Goal: Task Accomplishment & Management: Use online tool/utility

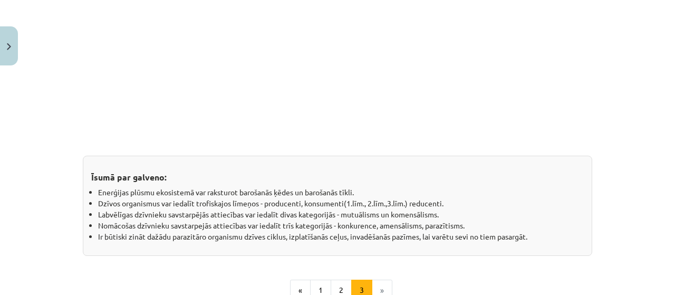
scroll to position [998, 0]
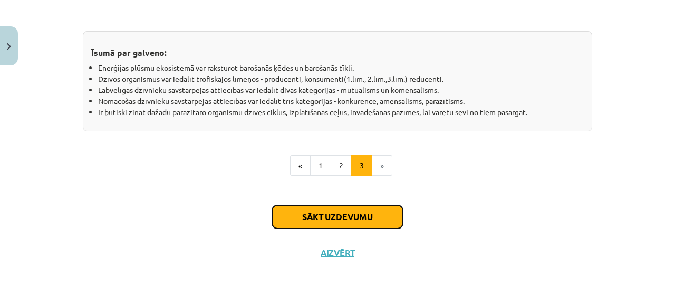
click at [325, 210] on button "Sākt uzdevumu" at bounding box center [337, 216] width 131 height 23
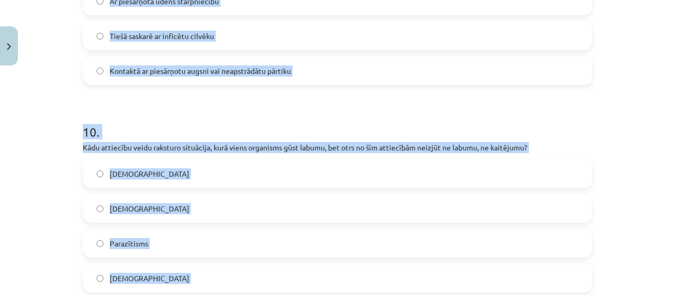
scroll to position [2083, 0]
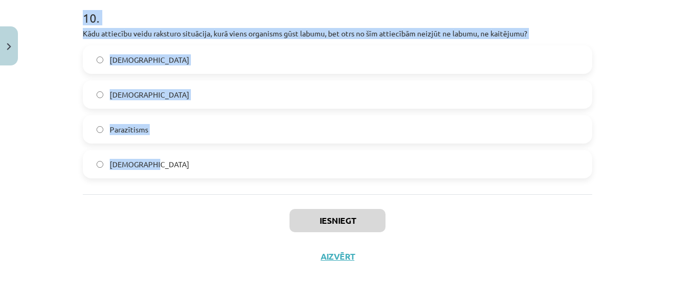
drag, startPoint x: 67, startPoint y: 172, endPoint x: 316, endPoint y: 179, distance: 249.5
click at [316, 179] on div "Mācību tēma: Bioloģijas i - 11. klases 1. ieskaites mācību materiāls #3 2. tēma…" at bounding box center [337, 147] width 675 height 295
copy form "Lore ip dolors (Ametcon adipiscingel) seddoeiusmo tempor inci utlabor etdolorem…"
click at [165, 61] on label "[DEMOGRAPHIC_DATA]" at bounding box center [337, 59] width 507 height 26
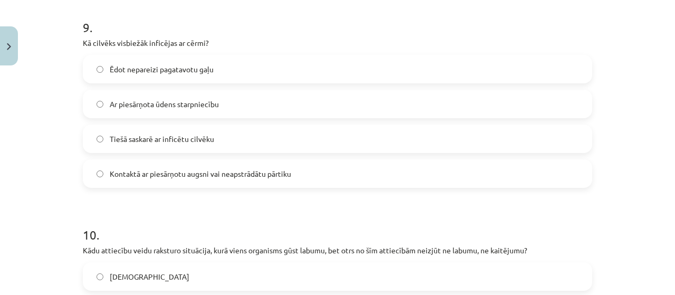
scroll to position [1819, 0]
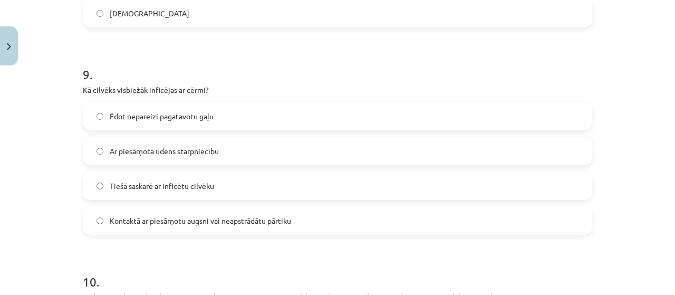
click at [229, 187] on label "Tiešā saskarē ar inficētu cilvēku" at bounding box center [337, 185] width 507 height 26
click at [225, 209] on label "Kontaktā ar piesārņotu augsni vai neapstrādātu pārtiku" at bounding box center [337, 220] width 507 height 26
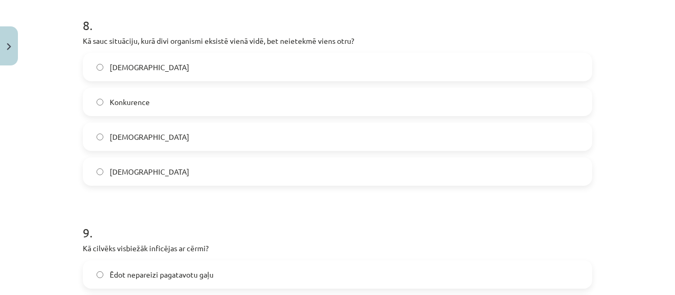
click at [142, 174] on span "[DEMOGRAPHIC_DATA]" at bounding box center [150, 171] width 80 height 11
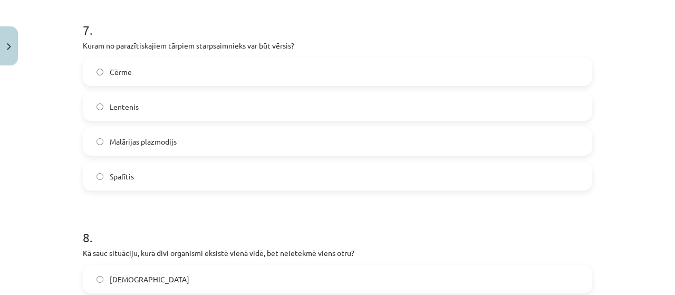
scroll to position [1397, 0]
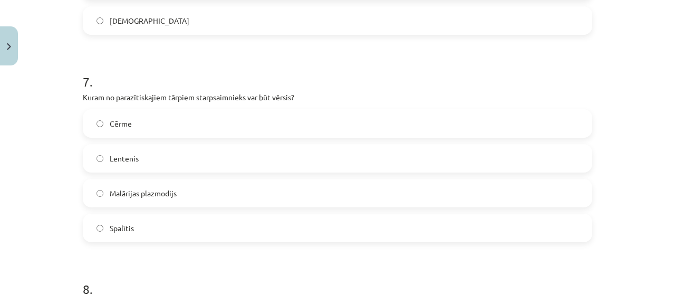
click at [146, 156] on label "Lentenis" at bounding box center [337, 158] width 507 height 26
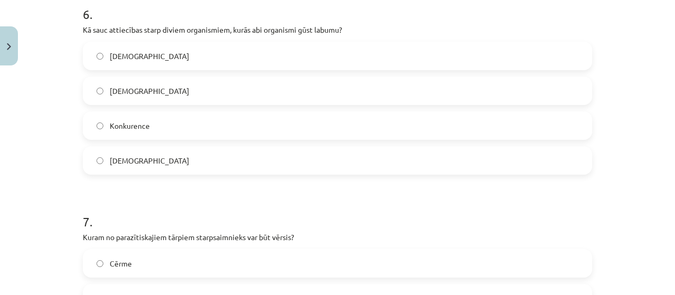
scroll to position [1186, 0]
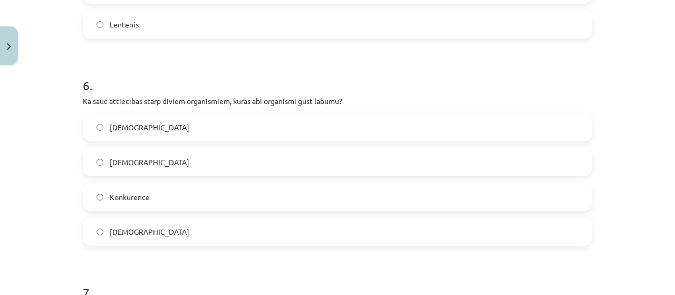
click at [142, 233] on span "[DEMOGRAPHIC_DATA]" at bounding box center [150, 231] width 80 height 11
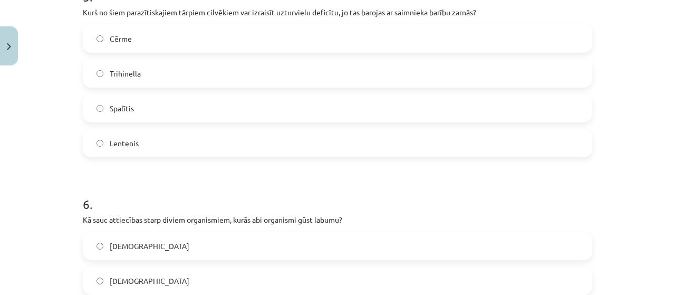
scroll to position [1028, 0]
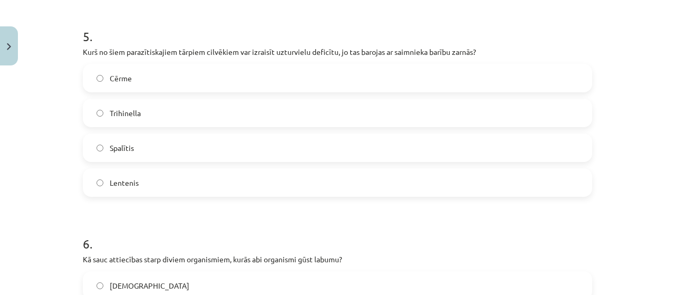
click at [176, 74] on label "Cērme" at bounding box center [337, 78] width 507 height 26
click at [137, 180] on label "Lentenis" at bounding box center [337, 182] width 507 height 26
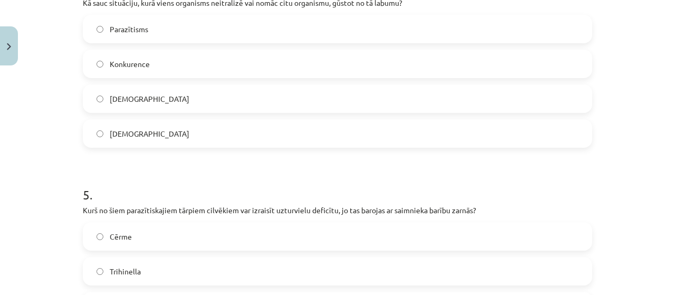
scroll to position [817, 0]
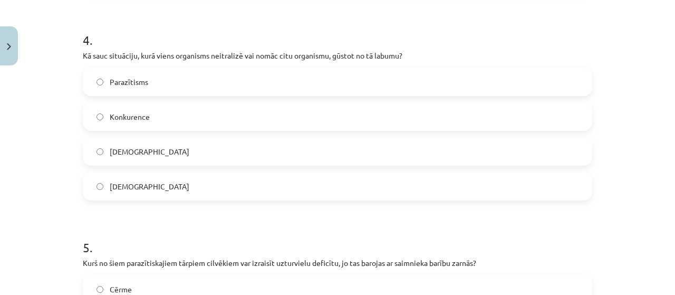
click at [163, 185] on label "[DEMOGRAPHIC_DATA]" at bounding box center [337, 186] width 507 height 26
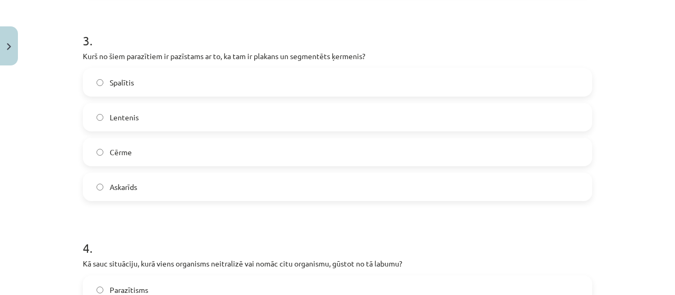
scroll to position [606, 0]
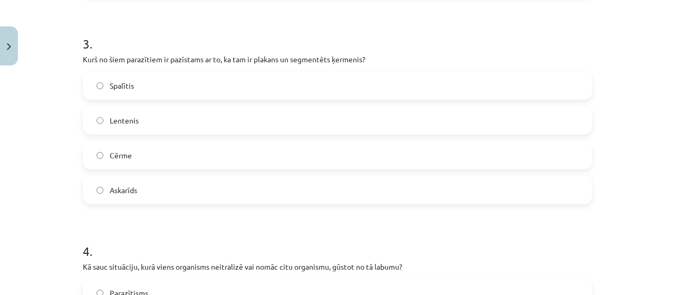
click at [169, 109] on label "Lentenis" at bounding box center [337, 120] width 507 height 26
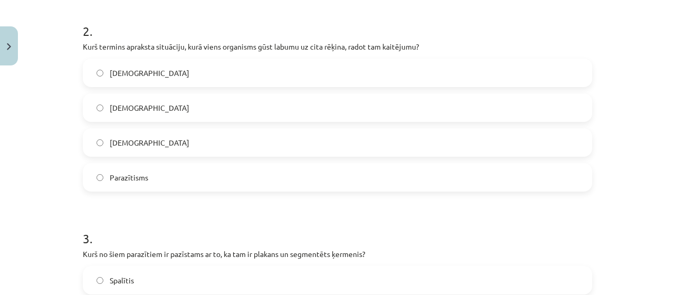
scroll to position [395, 0]
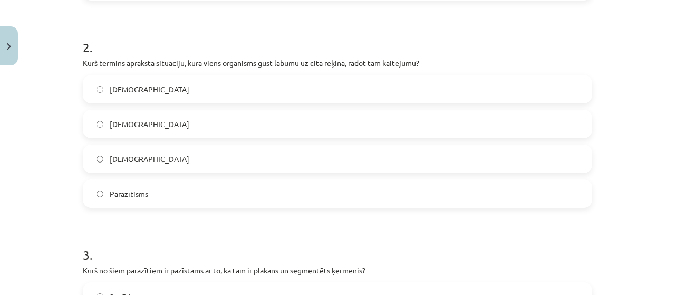
click at [160, 197] on label "Parazītisms" at bounding box center [337, 193] width 507 height 26
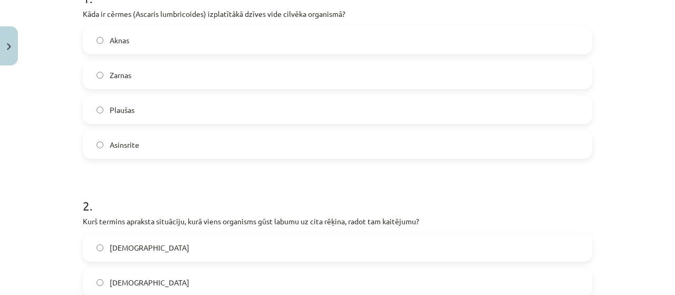
scroll to position [185, 0]
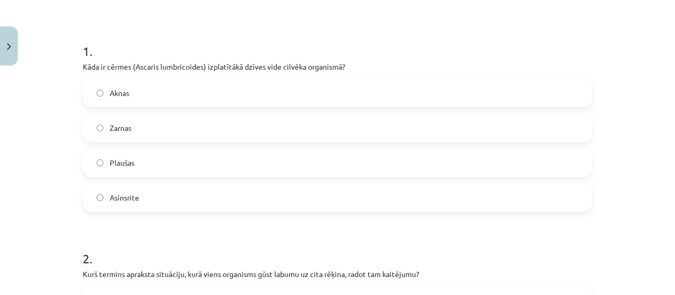
click at [136, 138] on label "Zarnas" at bounding box center [337, 127] width 507 height 26
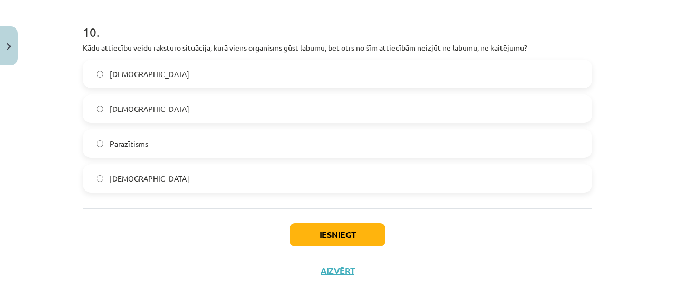
scroll to position [2088, 0]
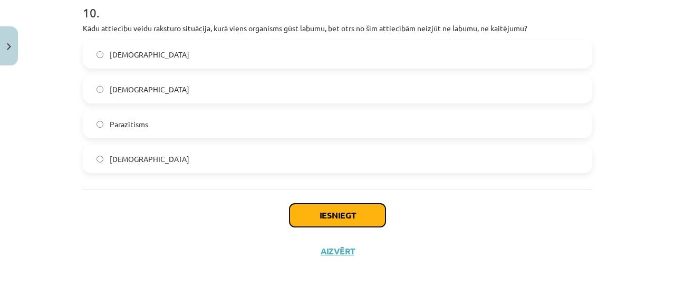
click at [354, 209] on button "Iesniegt" at bounding box center [337, 215] width 96 height 23
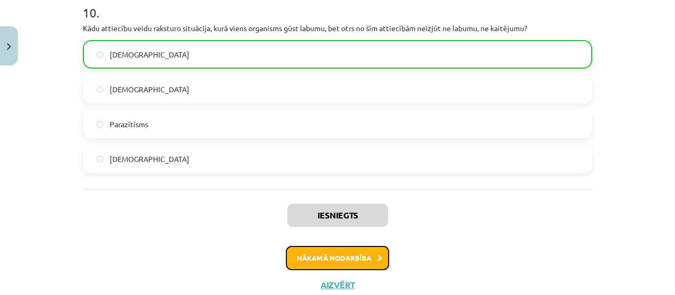
click at [332, 262] on button "Nākamā nodarbība" at bounding box center [337, 258] width 103 height 24
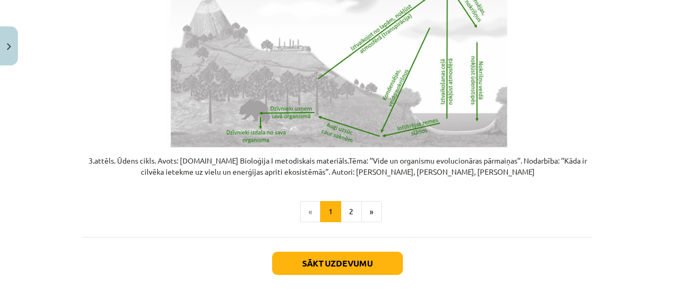
scroll to position [2245, 0]
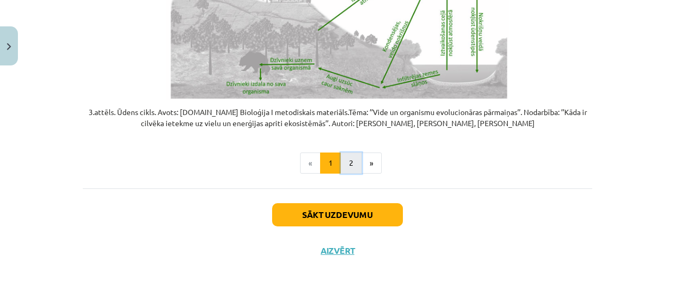
click at [346, 159] on button "2" at bounding box center [351, 162] width 21 height 21
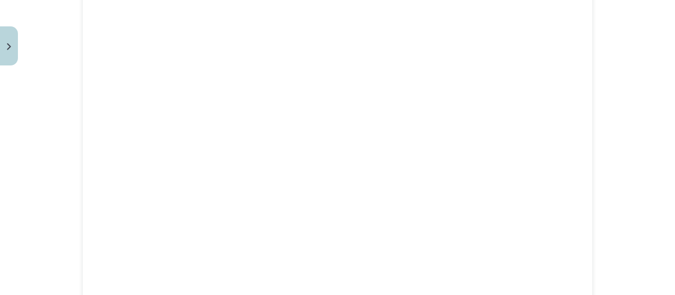
scroll to position [979, 0]
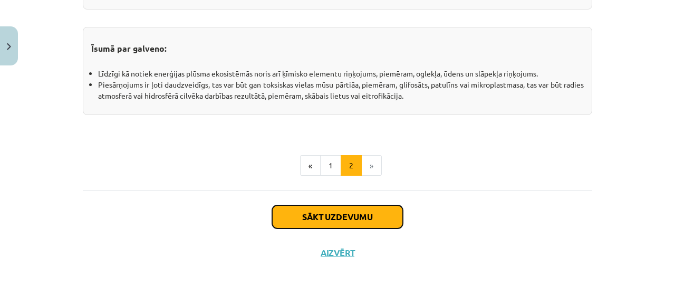
click at [355, 208] on button "Sākt uzdevumu" at bounding box center [337, 216] width 131 height 23
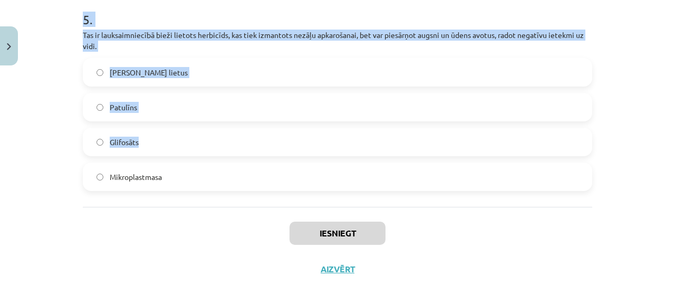
scroll to position [1096, 0]
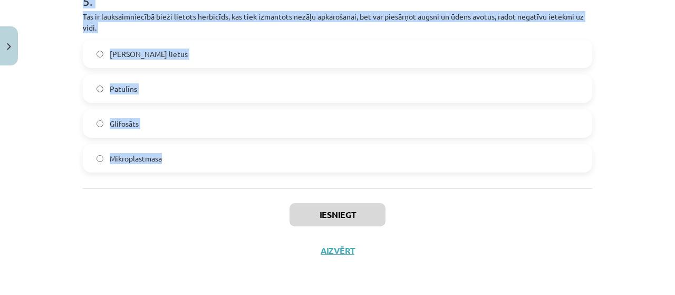
drag, startPoint x: 73, startPoint y: 117, endPoint x: 429, endPoint y: 157, distance: 358.7
copy form "Lo ipsum do sitamet, co adipis elits doeiusmo tempo in utl etd magnaaliq enimad…"
click at [126, 128] on span "Glifosāts" at bounding box center [124, 123] width 29 height 11
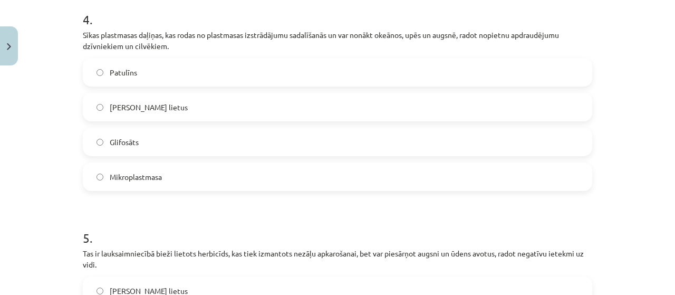
scroll to position [832, 0]
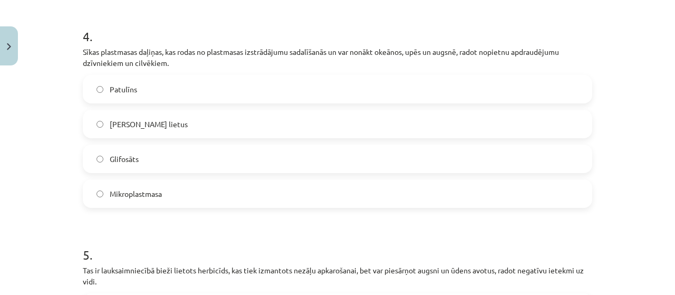
click at [190, 207] on label "Mikroplastmasa" at bounding box center [337, 193] width 507 height 26
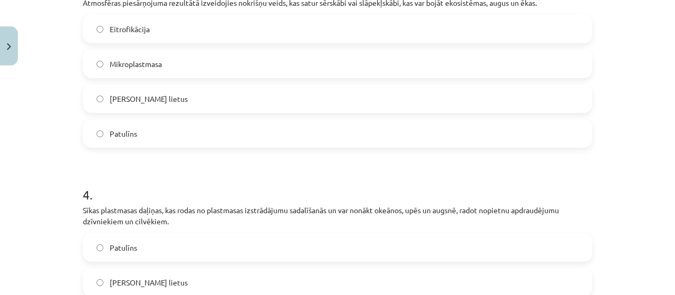
scroll to position [568, 0]
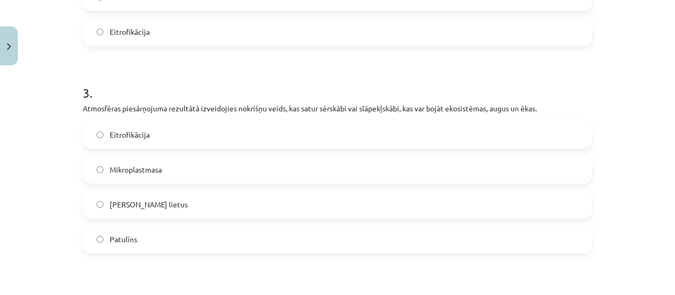
click at [180, 214] on label "[PERSON_NAME] lietus" at bounding box center [337, 204] width 507 height 26
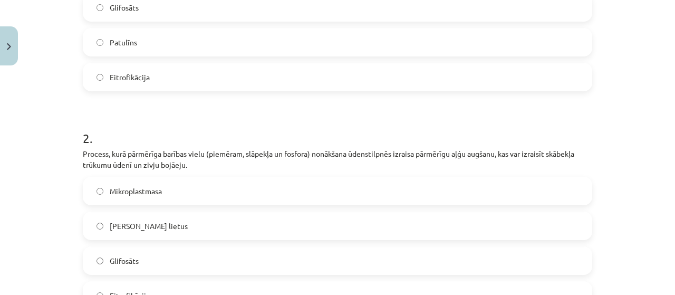
scroll to position [252, 0]
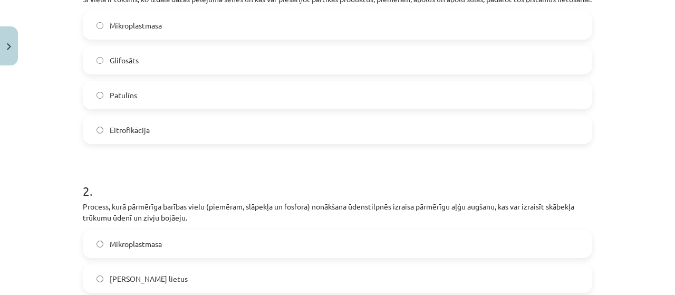
click at [149, 106] on label "Patulīns" at bounding box center [337, 95] width 507 height 26
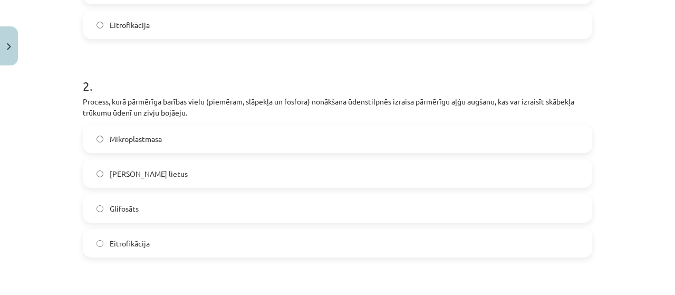
scroll to position [358, 0]
click at [158, 255] on label "Eitrofikācija" at bounding box center [337, 242] width 507 height 26
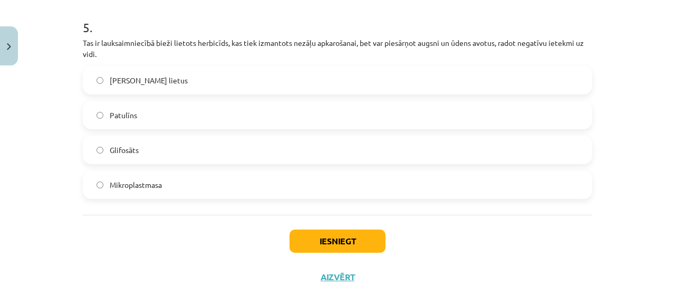
scroll to position [1043, 0]
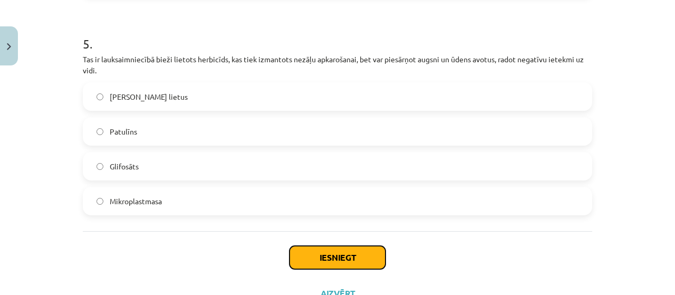
click at [330, 263] on button "Iesniegt" at bounding box center [337, 257] width 96 height 23
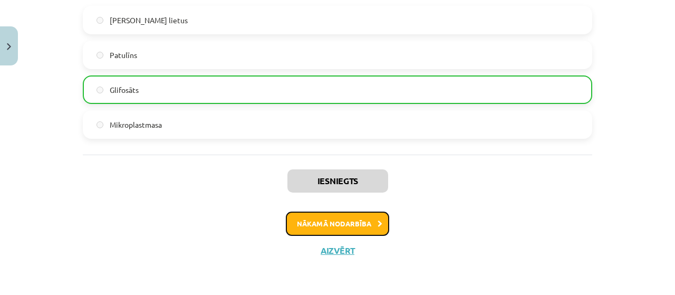
click at [349, 217] on button "Nākamā nodarbība" at bounding box center [337, 223] width 103 height 24
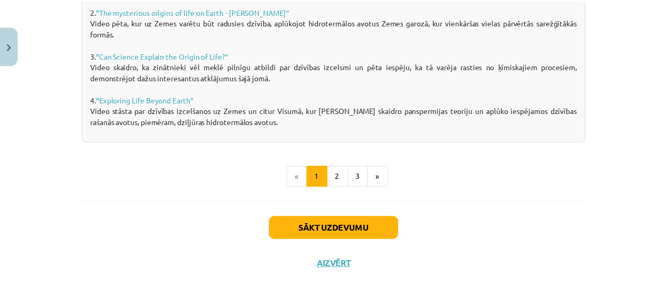
scroll to position [867, 0]
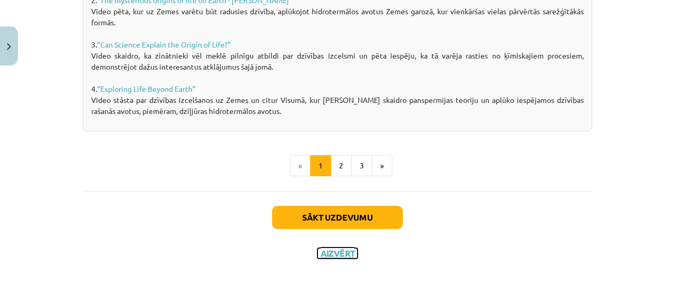
click at [336, 252] on button "Aizvērt" at bounding box center [337, 253] width 40 height 11
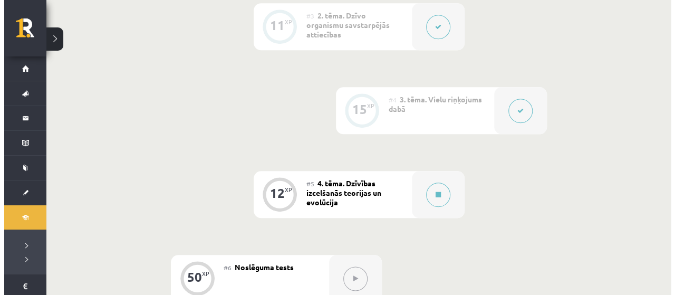
scroll to position [633, 0]
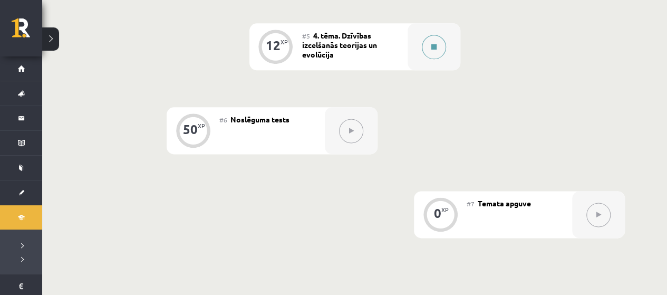
click at [438, 52] on button at bounding box center [434, 47] width 24 height 24
